Goal: Task Accomplishment & Management: Manage account settings

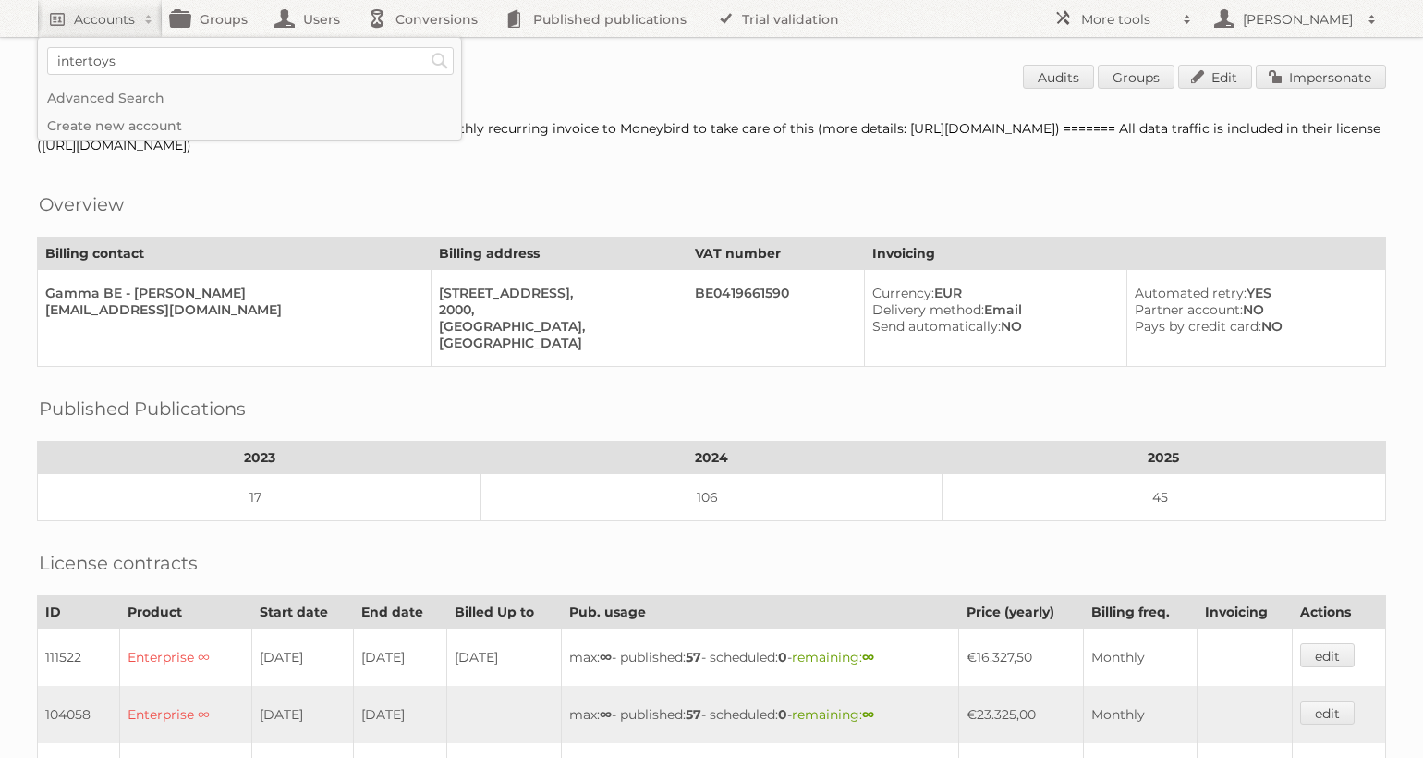
type input"] "intertoys"
click at [426, 47] on input "Search" at bounding box center [440, 61] width 28 height 28
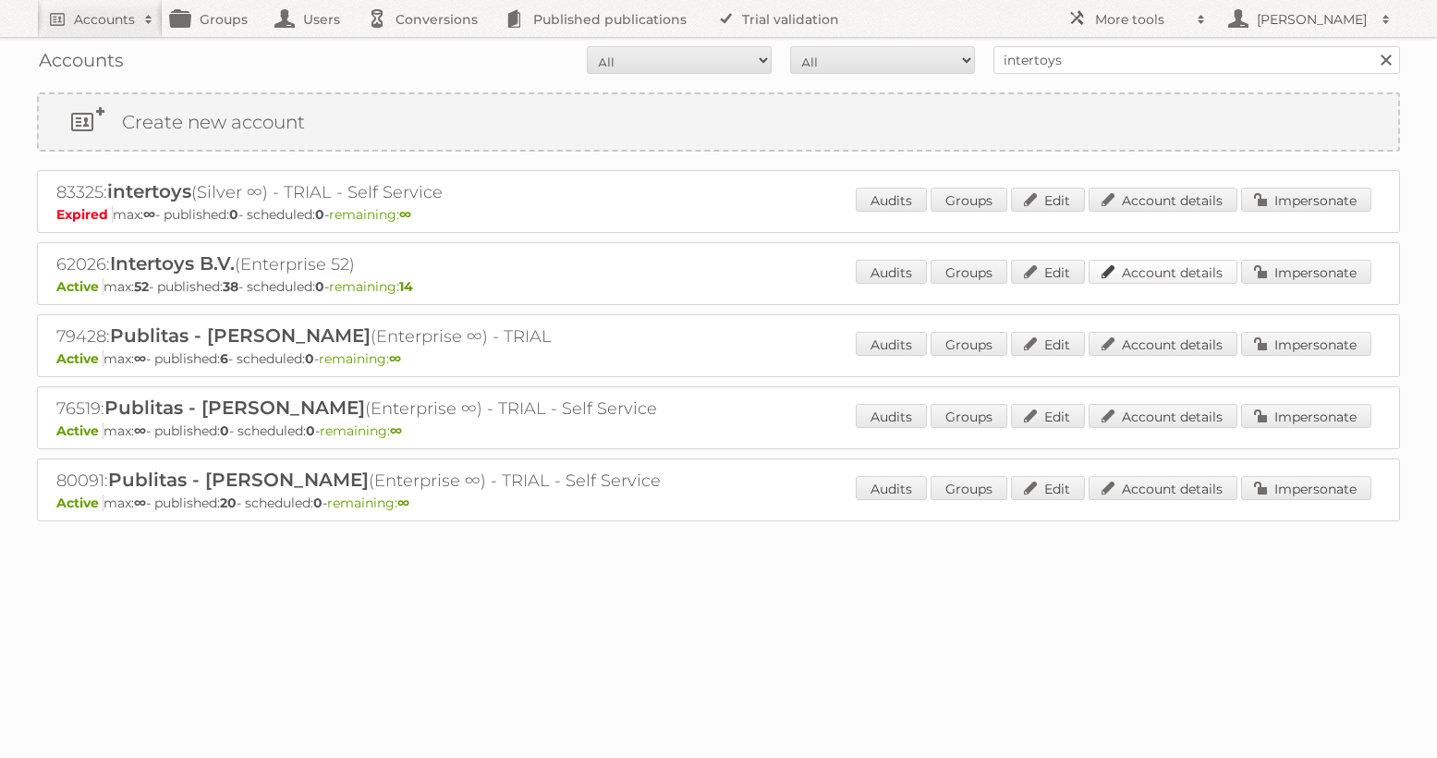
click at [1159, 272] on link "Account details" at bounding box center [1163, 272] width 149 height 24
